Goal: Find specific page/section: Find specific page/section

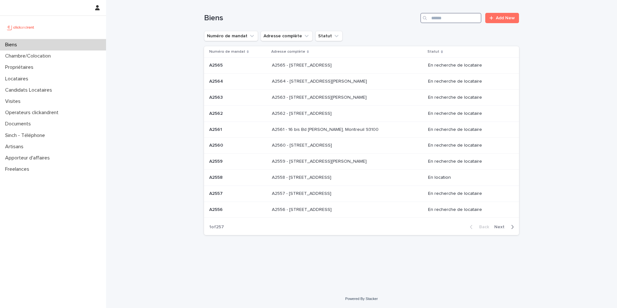
click at [456, 16] on input "Search" at bounding box center [450, 18] width 61 height 10
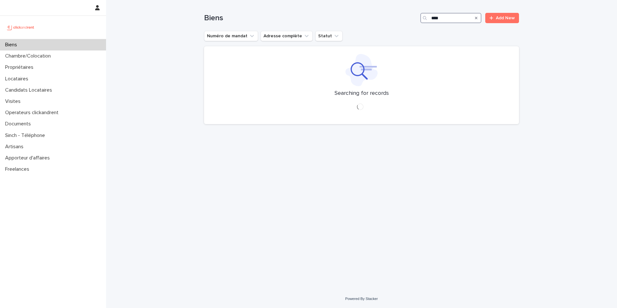
type input "*****"
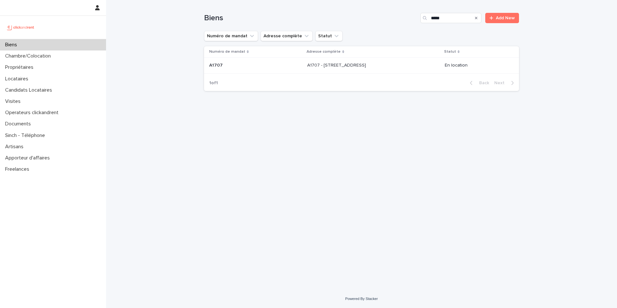
click at [322, 68] on p "A1707 - [STREET_ADDRESS]" at bounding box center [337, 64] width 60 height 7
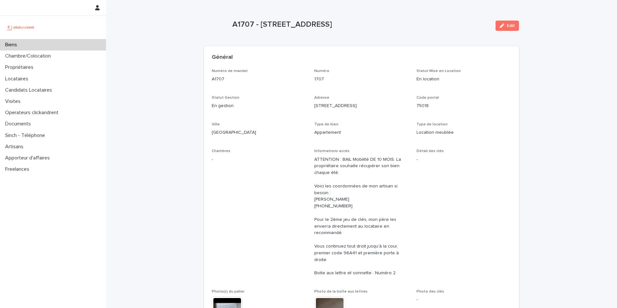
click at [58, 43] on div "Biens" at bounding box center [53, 44] width 106 height 11
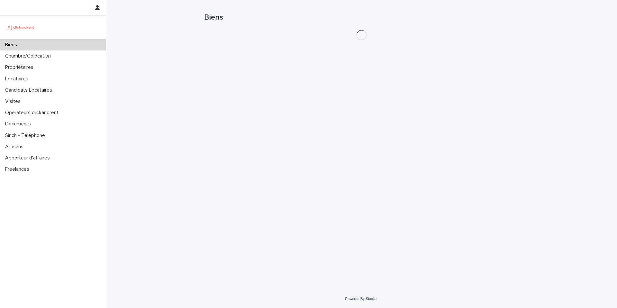
click at [61, 47] on div "Biens" at bounding box center [53, 44] width 106 height 11
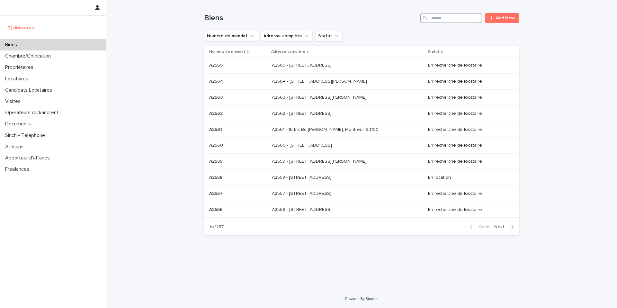
click at [442, 22] on input "Search" at bounding box center [450, 18] width 61 height 10
type input "*****"
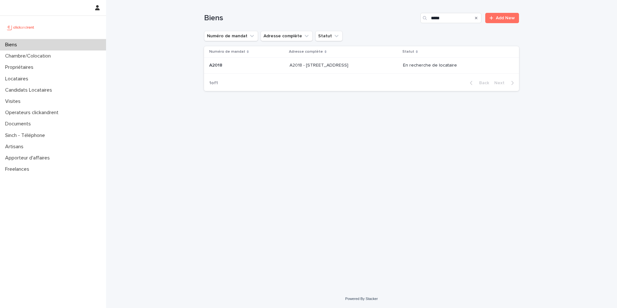
click at [290, 62] on p "A2018 - [STREET_ADDRESS]" at bounding box center [320, 64] width 60 height 7
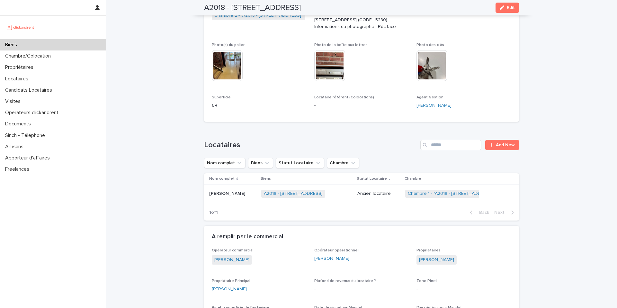
scroll to position [168, 0]
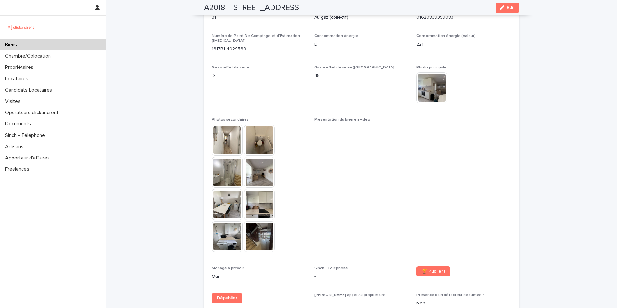
scroll to position [1415, 0]
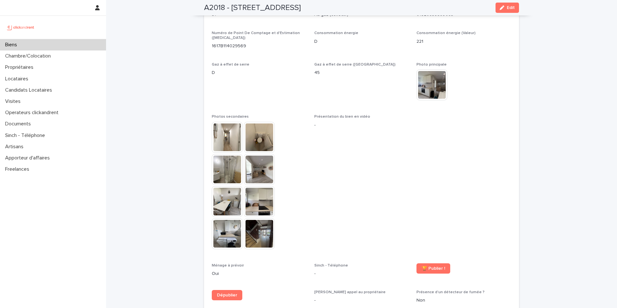
click at [228, 126] on img at bounding box center [227, 137] width 31 height 31
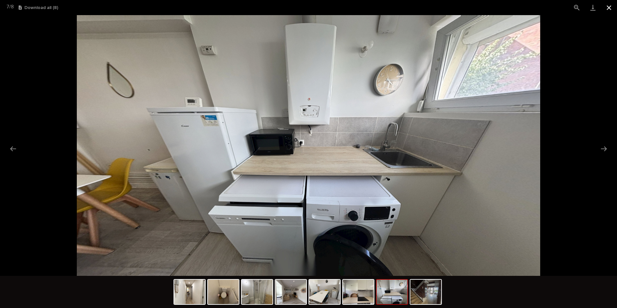
click at [612, 6] on button "Close gallery" at bounding box center [609, 7] width 16 height 15
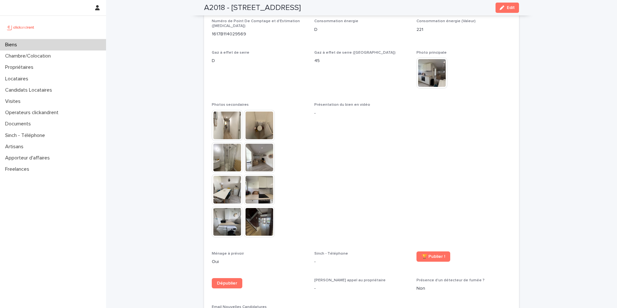
scroll to position [1433, 0]
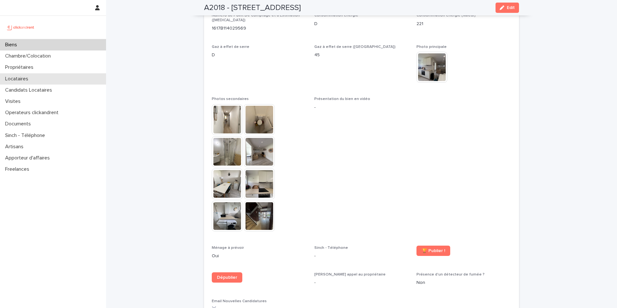
click at [34, 78] on div "Locataires" at bounding box center [53, 78] width 106 height 11
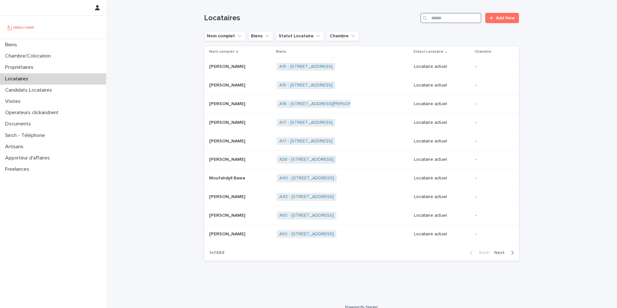
click at [455, 15] on input "Search" at bounding box center [450, 18] width 61 height 10
type input "******"
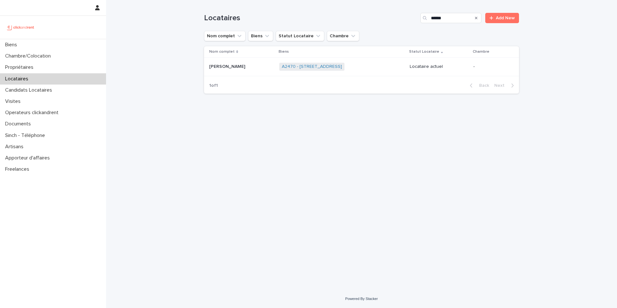
click at [253, 68] on p at bounding box center [241, 66] width 65 height 5
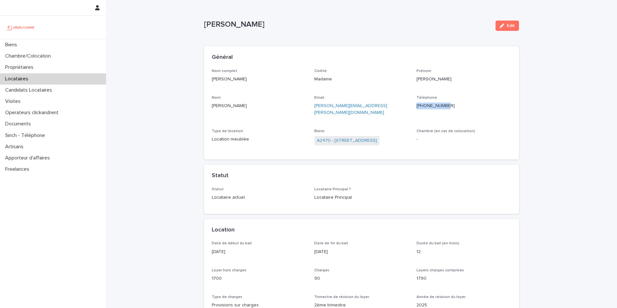
drag, startPoint x: 456, startPoint y: 106, endPoint x: 417, endPoint y: 107, distance: 39.6
click at [417, 107] on p "[PHONE_NUMBER]" at bounding box center [464, 106] width 95 height 7
copy p "[PHONE_NUMBER]"
click at [65, 42] on div "Biens" at bounding box center [53, 44] width 106 height 11
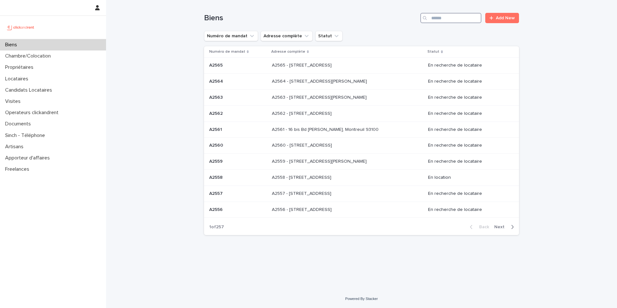
click at [453, 20] on input "Search" at bounding box center [450, 18] width 61 height 10
type input "****"
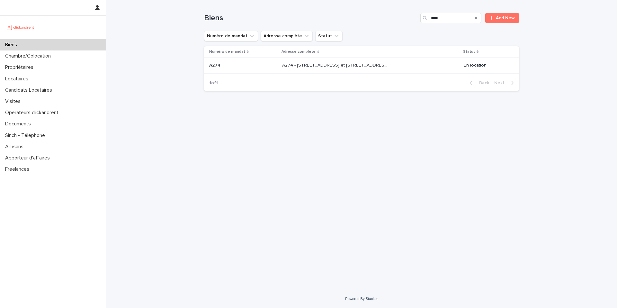
click at [339, 65] on p "A274 - [STREET_ADDRESS] et [STREET_ADDRESS][PERSON_NAME]" at bounding box center [336, 64] width 108 height 7
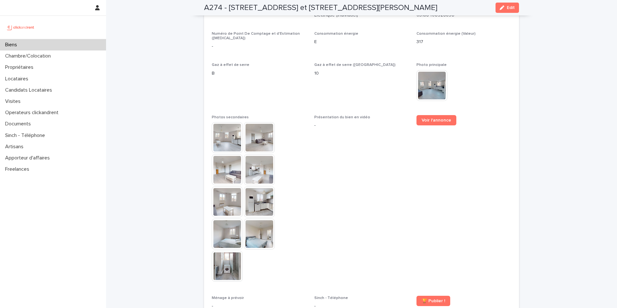
scroll to position [1455, 0]
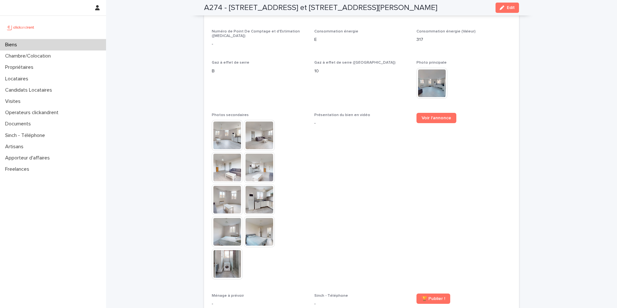
click at [234, 120] on img at bounding box center [227, 135] width 31 height 31
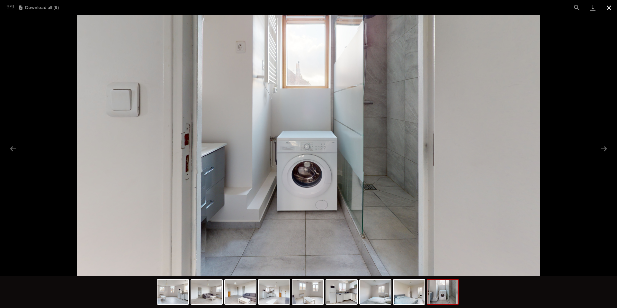
click at [610, 10] on button "Close gallery" at bounding box center [609, 7] width 16 height 15
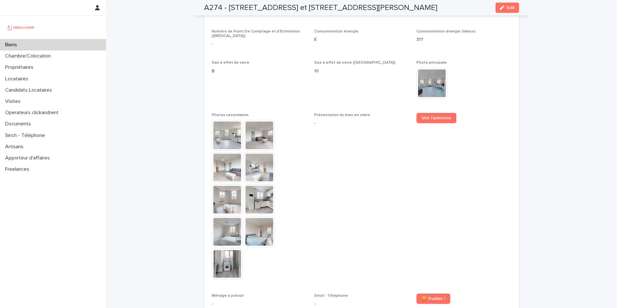
click at [81, 47] on div "Biens" at bounding box center [53, 44] width 106 height 11
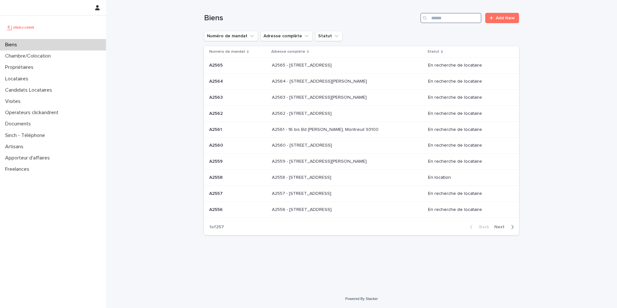
click at [442, 19] on input "Search" at bounding box center [450, 18] width 61 height 10
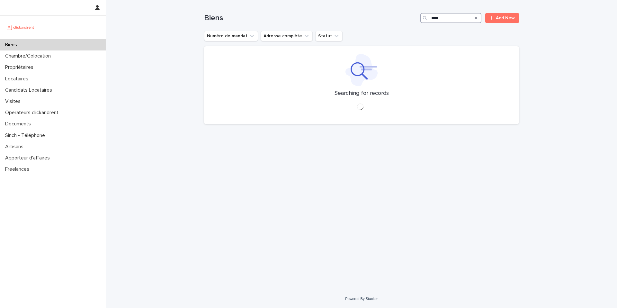
type input "*****"
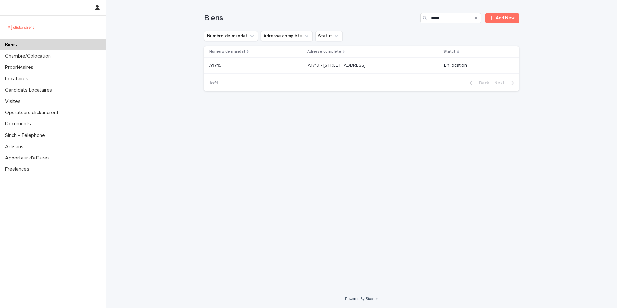
click at [276, 66] on p at bounding box center [256, 65] width 94 height 5
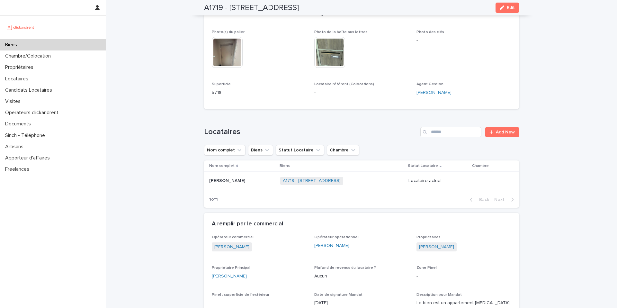
scroll to position [194, 0]
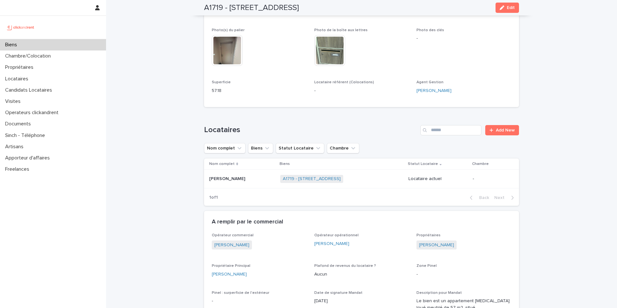
click at [55, 44] on div "Biens" at bounding box center [53, 44] width 106 height 11
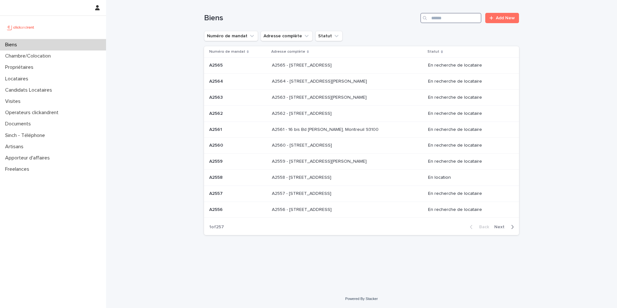
click at [447, 17] on input "Search" at bounding box center [450, 18] width 61 height 10
type input "*****"
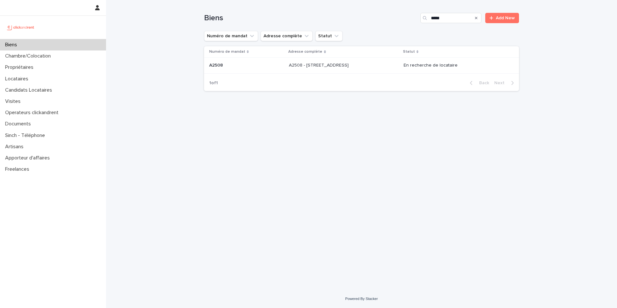
click at [301, 64] on p "A2508 - [STREET_ADDRESS]" at bounding box center [319, 64] width 61 height 7
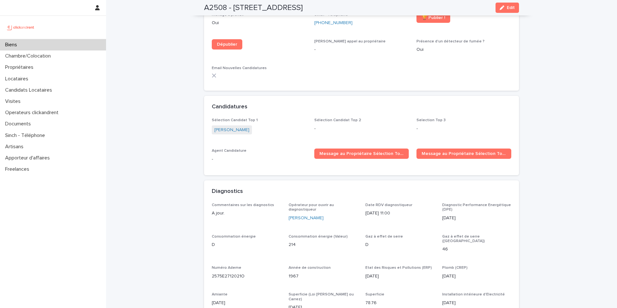
scroll to position [2092, 0]
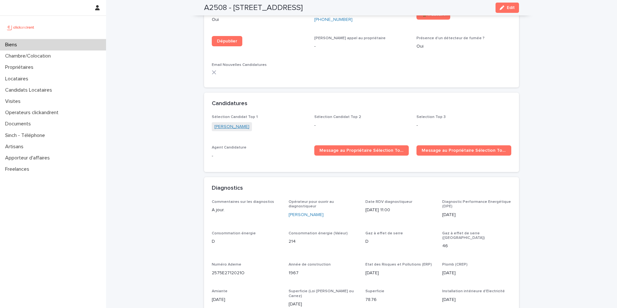
click at [233, 123] on link "[PERSON_NAME]" at bounding box center [231, 126] width 35 height 7
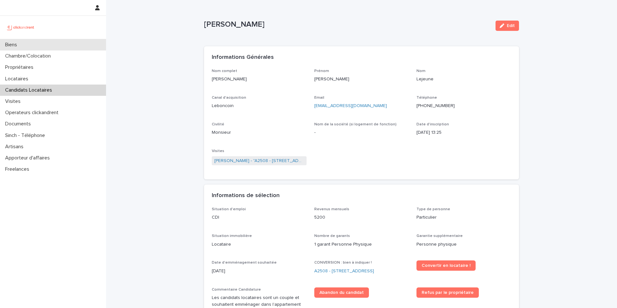
click at [41, 41] on div "Biens" at bounding box center [53, 44] width 106 height 11
